Goal: Task Accomplishment & Management: Use online tool/utility

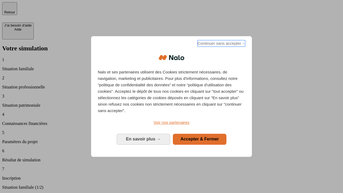
click at [221, 44] on span "Continuer sans accepter →" at bounding box center [222, 43] width 48 height 6
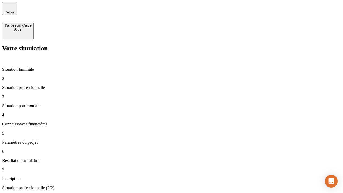
type input "30 000"
